Goal: Information Seeking & Learning: Find specific fact

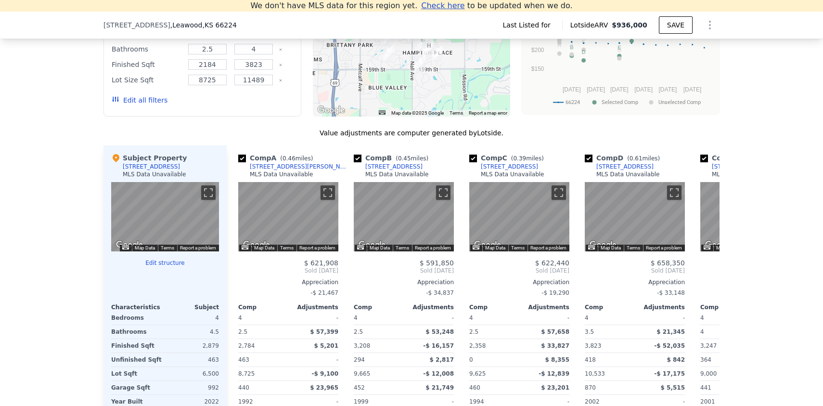
scroll to position [783, 0]
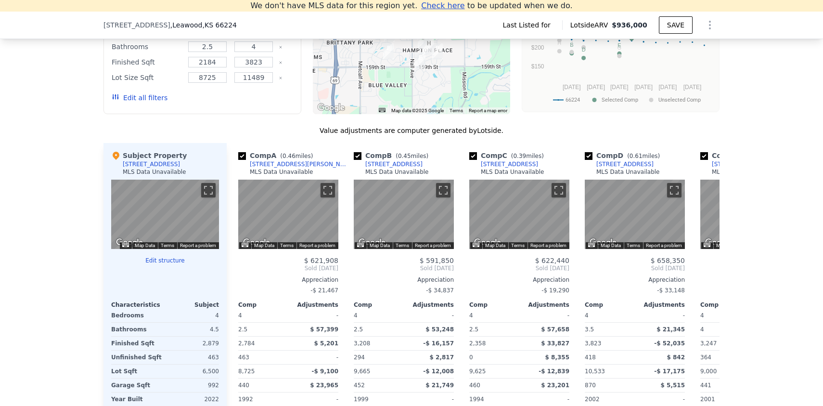
click at [160, 264] on button "Edit structure" at bounding box center [165, 260] width 108 height 8
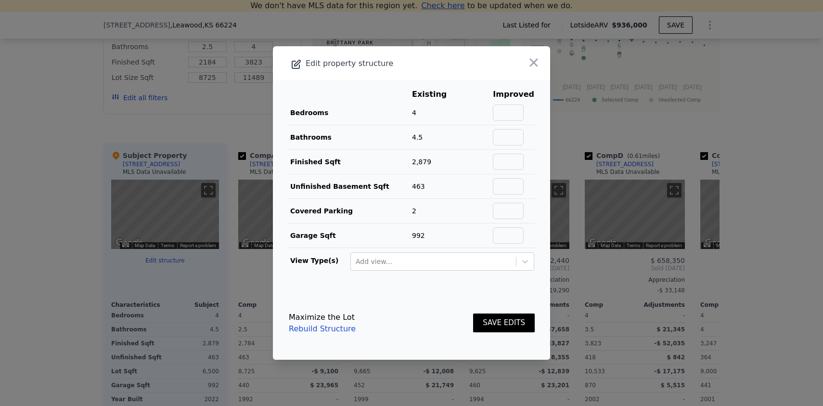
click at [145, 302] on div at bounding box center [411, 203] width 823 height 406
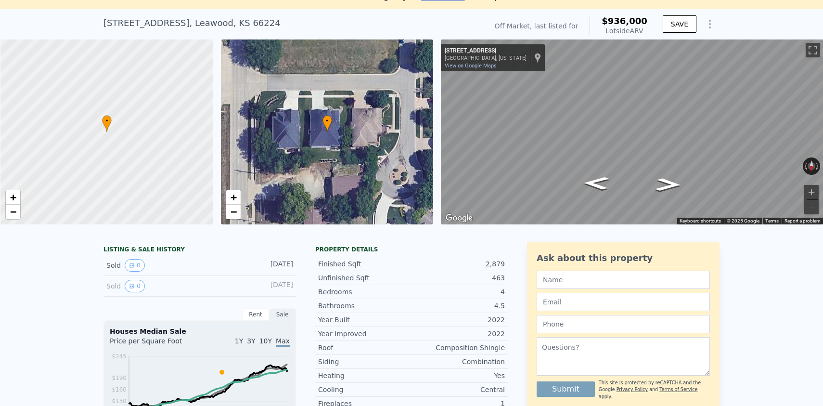
scroll to position [0, 4]
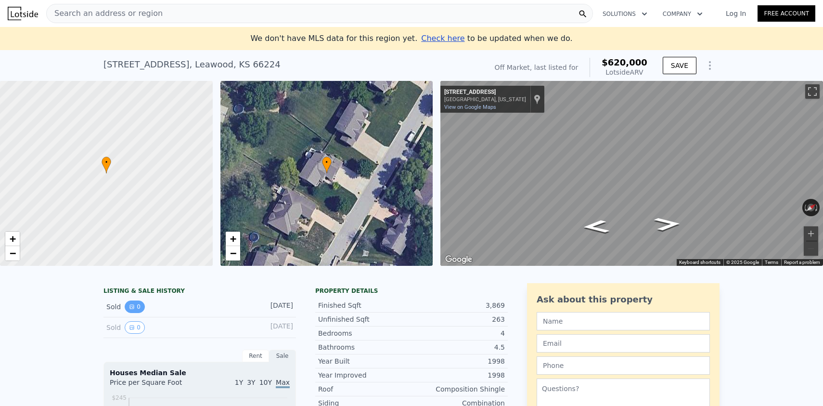
click at [138, 308] on button "0" at bounding box center [135, 306] width 20 height 13
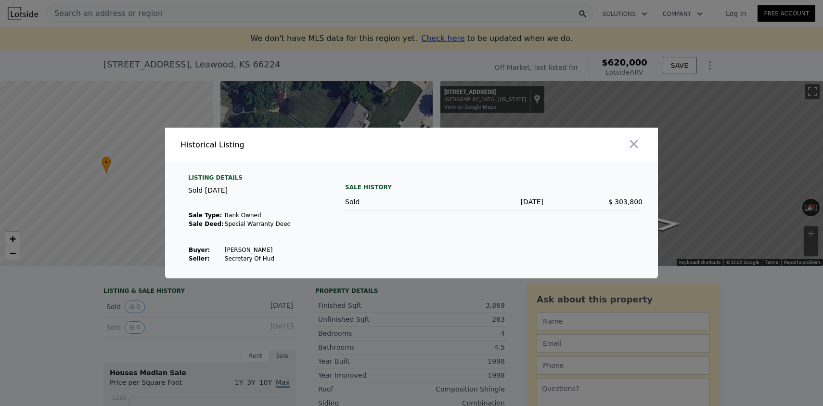
click at [139, 322] on div at bounding box center [411, 203] width 823 height 406
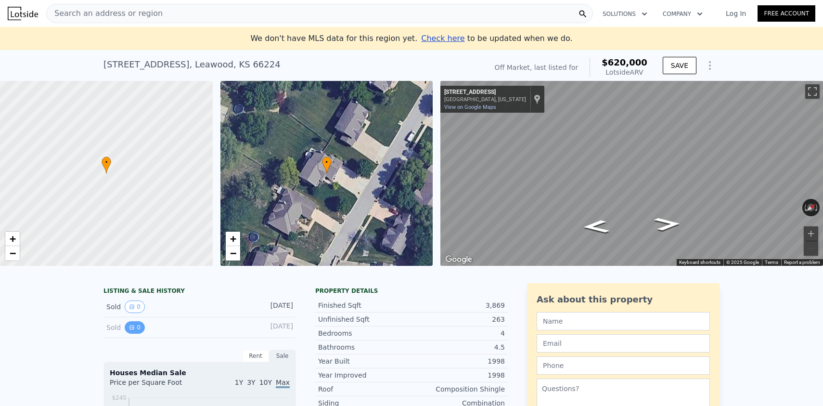
click at [138, 327] on button "0" at bounding box center [135, 327] width 20 height 13
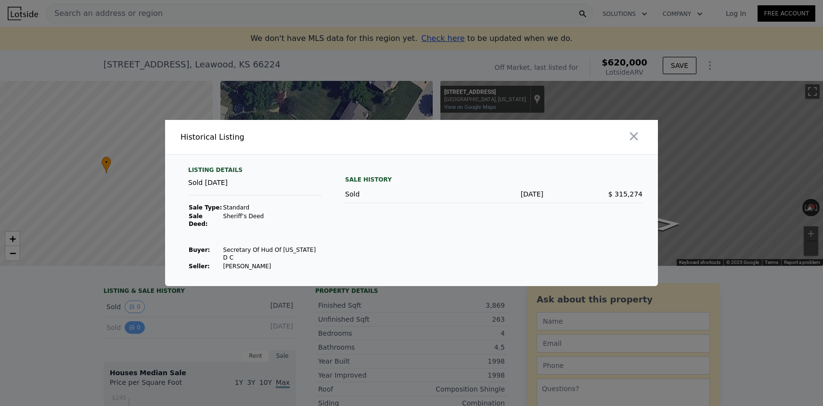
click at [138, 327] on div at bounding box center [411, 203] width 823 height 406
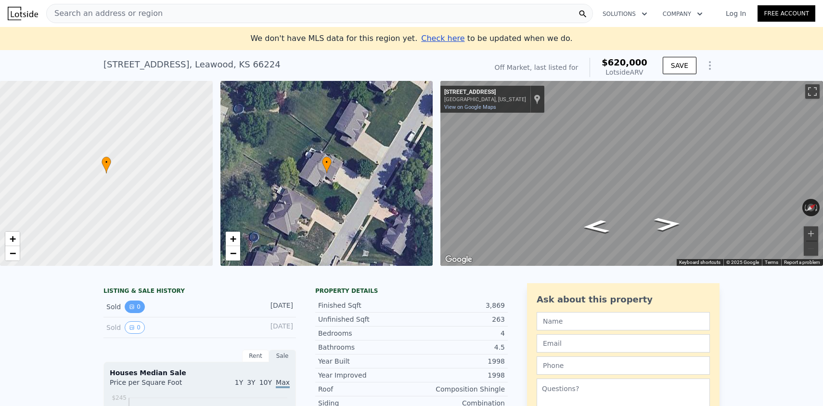
click at [137, 307] on button "0" at bounding box center [135, 306] width 20 height 13
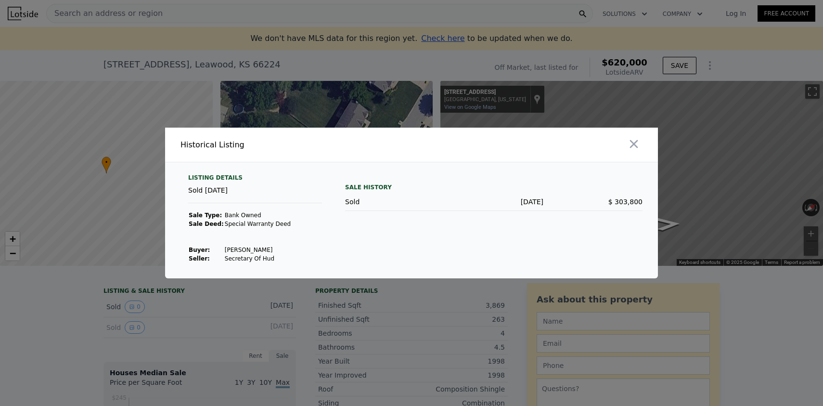
click at [85, 314] on div at bounding box center [411, 203] width 823 height 406
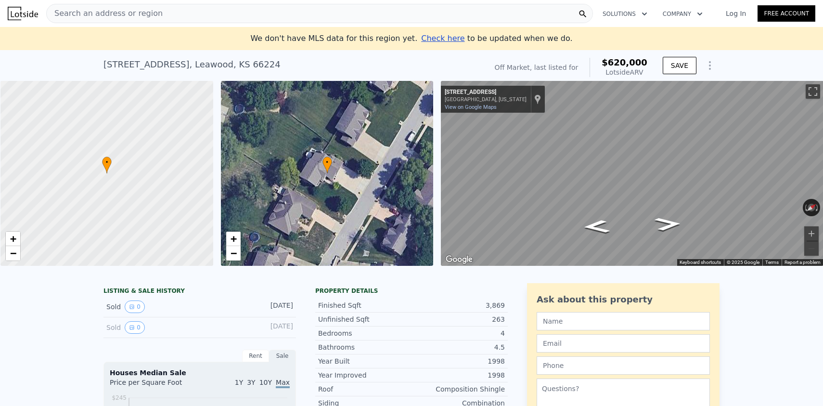
scroll to position [0, 4]
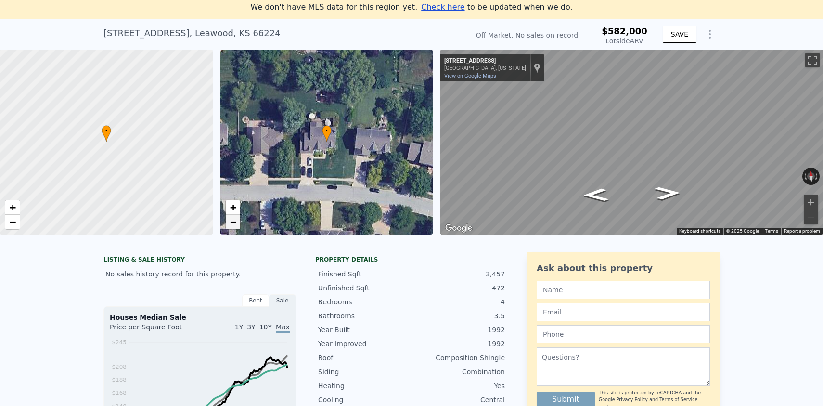
scroll to position [26, 0]
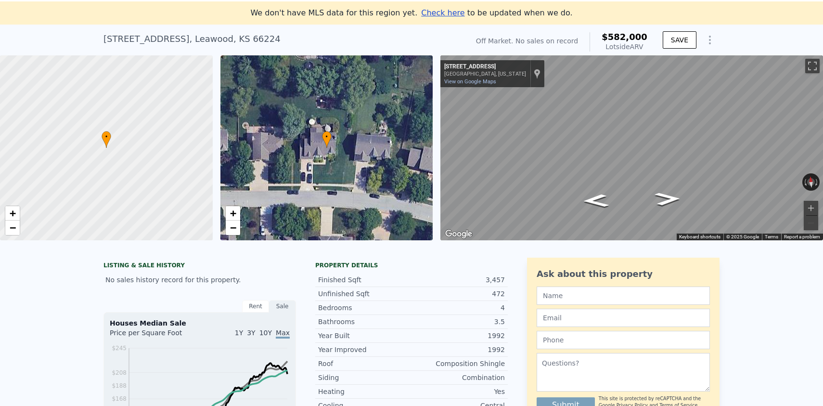
click at [147, 41] on div "5348 W 153rd Ter , Leawood , KS 66224" at bounding box center [191, 38] width 177 height 13
copy div "5348 W 153rd Ter , Leawood , KS 66224 No sales on record (~ARV $582k )"
